Goal: Communication & Community: Connect with others

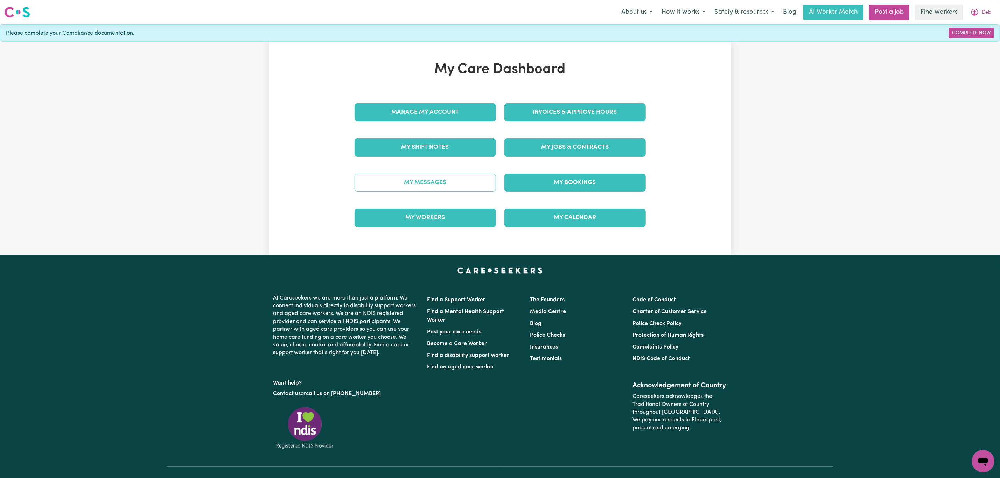
click at [465, 181] on link "My Messages" at bounding box center [425, 183] width 141 height 18
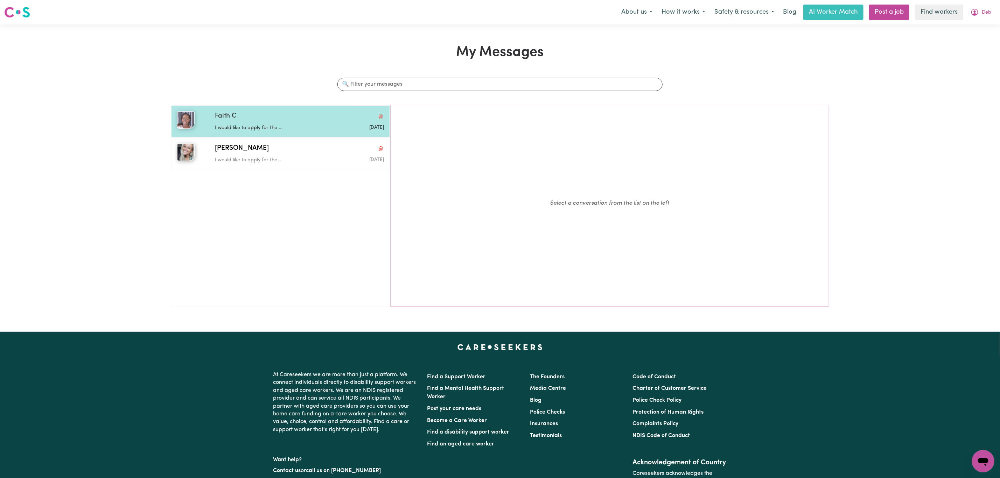
click at [328, 125] on div "[DATE]" at bounding box center [356, 127] width 56 height 7
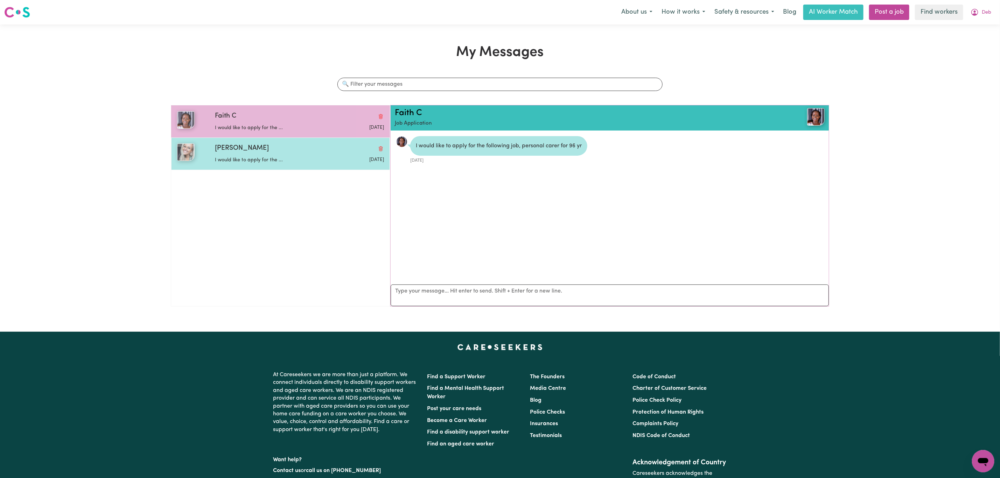
scroll to position [5, 0]
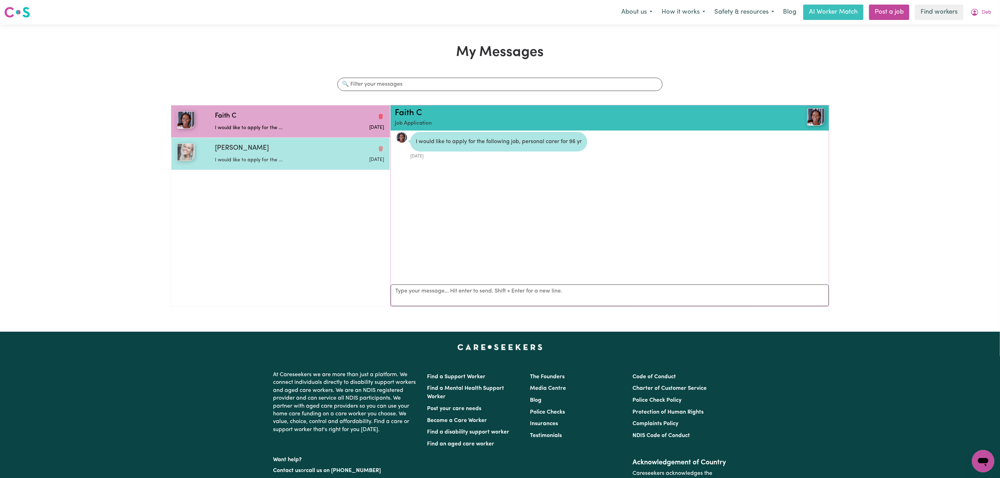
drag, startPoint x: 328, startPoint y: 155, endPoint x: 347, endPoint y: 149, distance: 19.6
click at [330, 155] on div "[DATE]" at bounding box center [356, 159] width 56 height 11
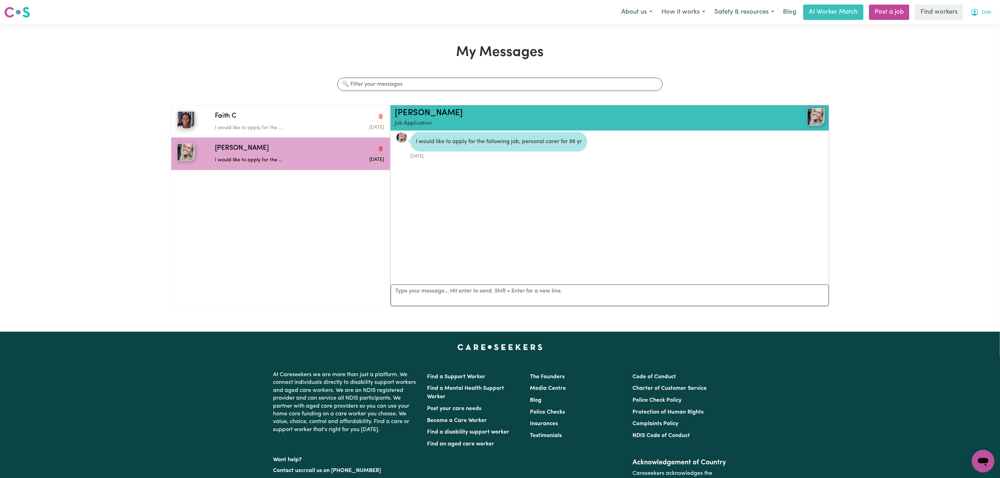
drag, startPoint x: 986, startPoint y: 14, endPoint x: 982, endPoint y: 17, distance: 5.3
click at [986, 14] on span "Deb" at bounding box center [986, 13] width 9 height 8
click at [968, 27] on link "My Dashboard" at bounding box center [967, 27] width 55 height 13
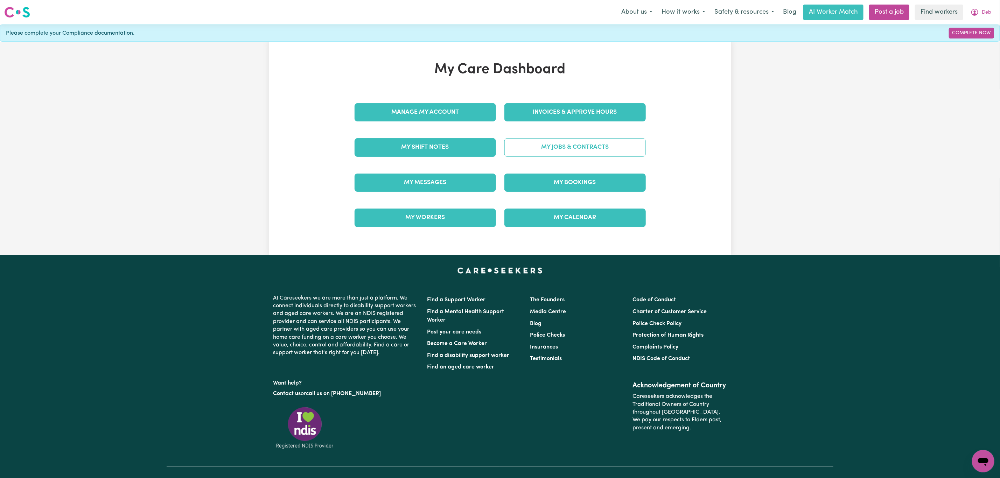
click at [599, 142] on link "My Jobs & Contracts" at bounding box center [574, 147] width 141 height 18
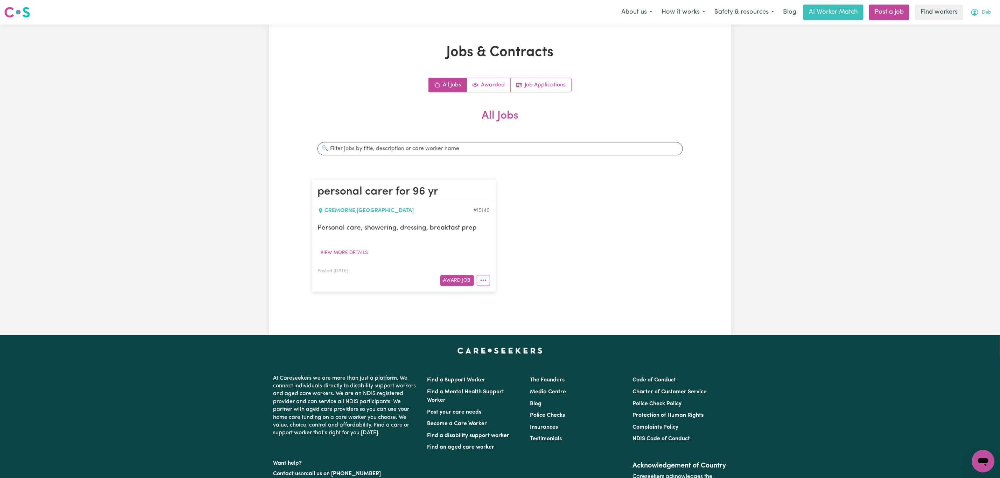
click at [985, 10] on span "Deb" at bounding box center [986, 13] width 9 height 8
click at [983, 40] on link "Logout" at bounding box center [967, 40] width 55 height 13
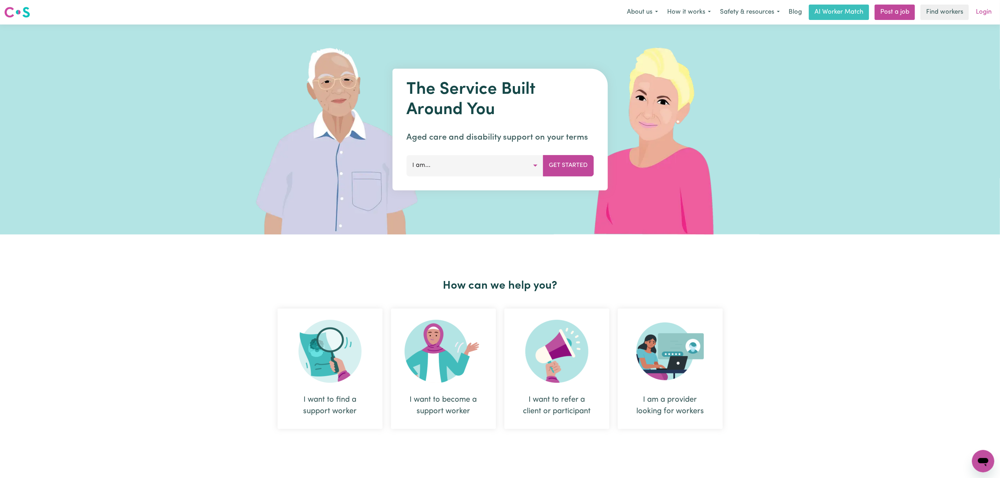
click at [992, 14] on link "Login" at bounding box center [984, 12] width 24 height 15
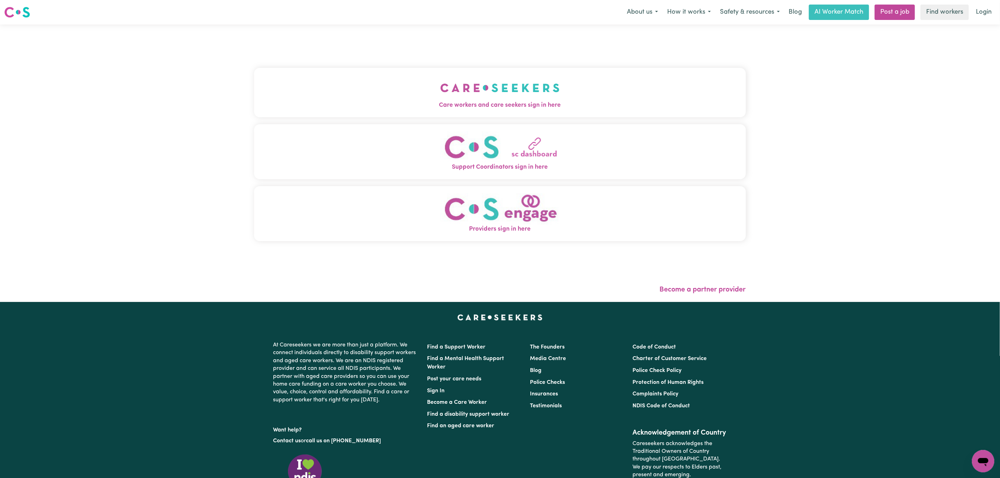
drag, startPoint x: 546, startPoint y: 85, endPoint x: 538, endPoint y: 87, distance: 8.2
click at [546, 85] on button "Care workers and care seekers sign in here" at bounding box center [500, 92] width 492 height 49
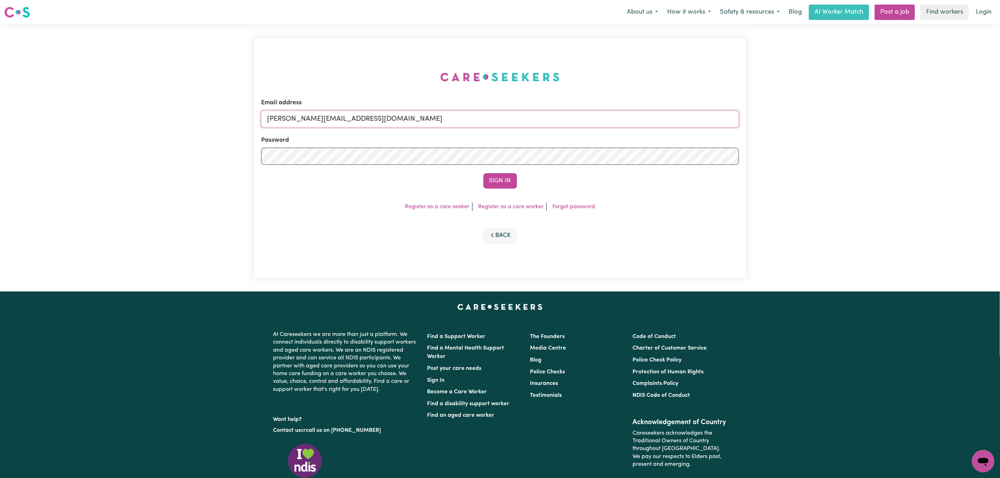
click at [349, 125] on input "[PERSON_NAME][EMAIL_ADDRESS][DOMAIN_NAME]" at bounding box center [500, 119] width 478 height 17
drag, startPoint x: 304, startPoint y: 119, endPoint x: 505, endPoint y: 130, distance: 202.3
click at [505, 130] on form "Email address [EMAIL_ADDRESS][PERSON_NAME][DOMAIN_NAME] Password Sign In" at bounding box center [500, 143] width 478 height 90
type input "[EMAIL_ADDRESS][DOMAIN_NAME]"
click at [515, 183] on button "Sign In" at bounding box center [500, 180] width 34 height 15
